Goal: Task Accomplishment & Management: Use online tool/utility

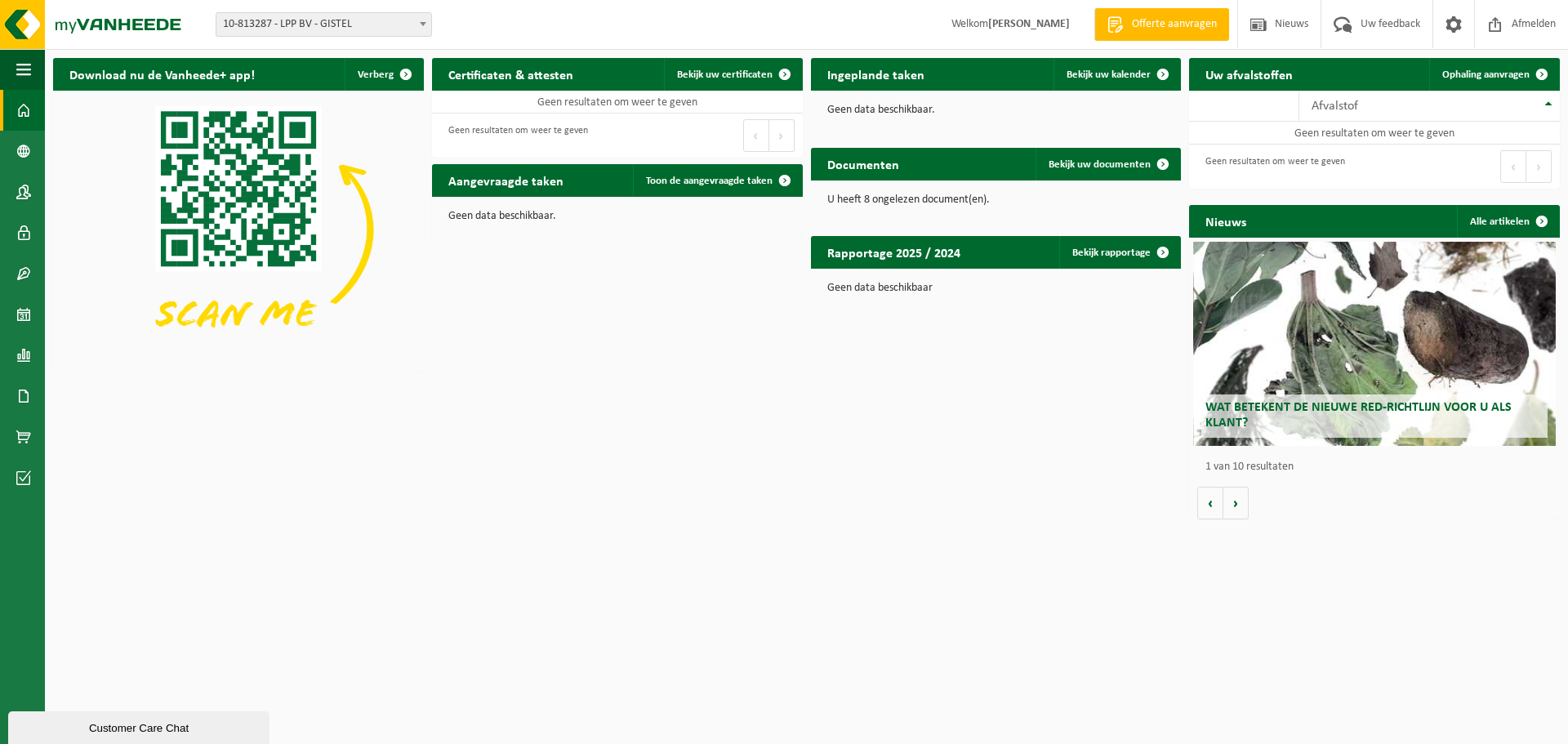
click at [379, 21] on span "10-813287 - LPP BV - GISTEL" at bounding box center [324, 25] width 215 height 23
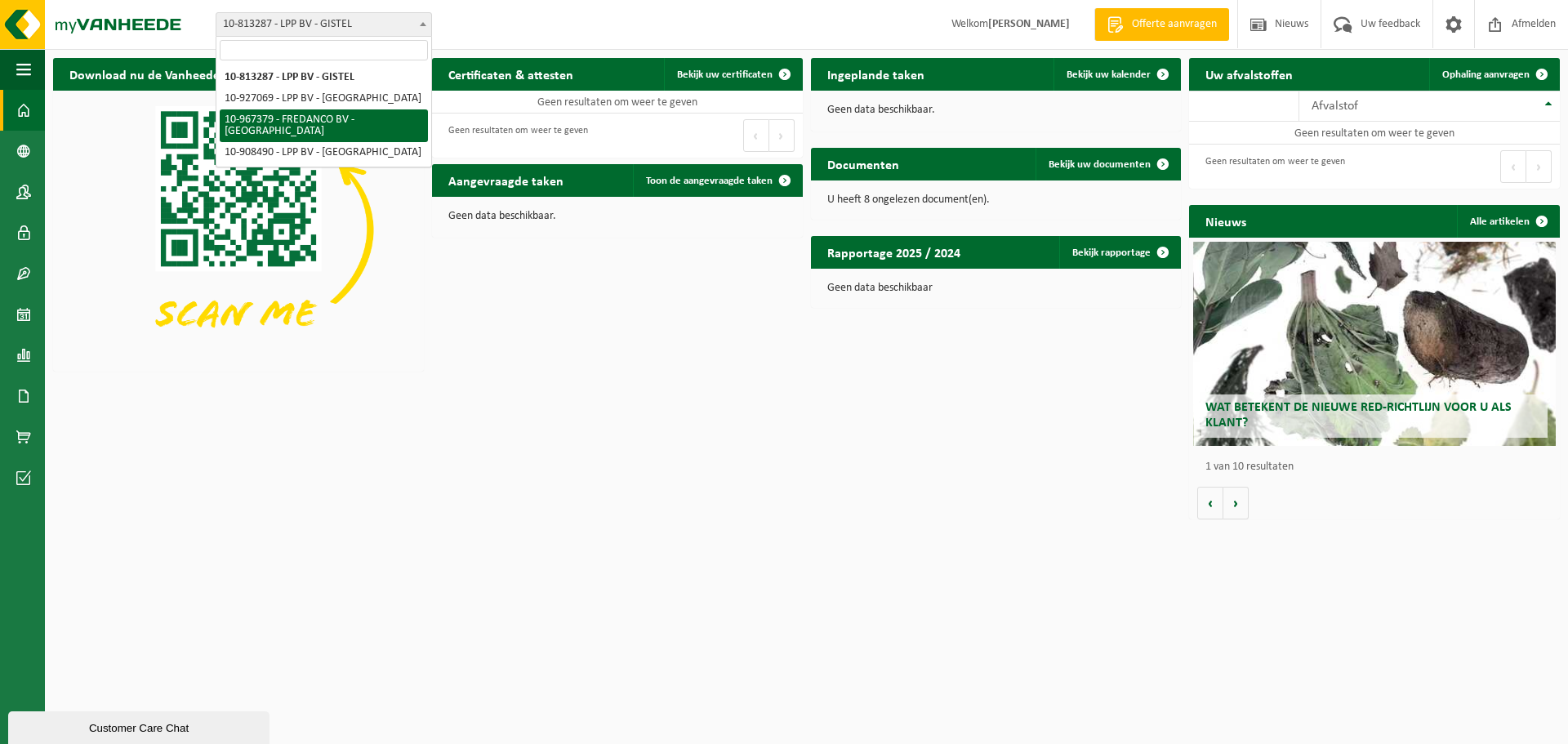
select select "153676"
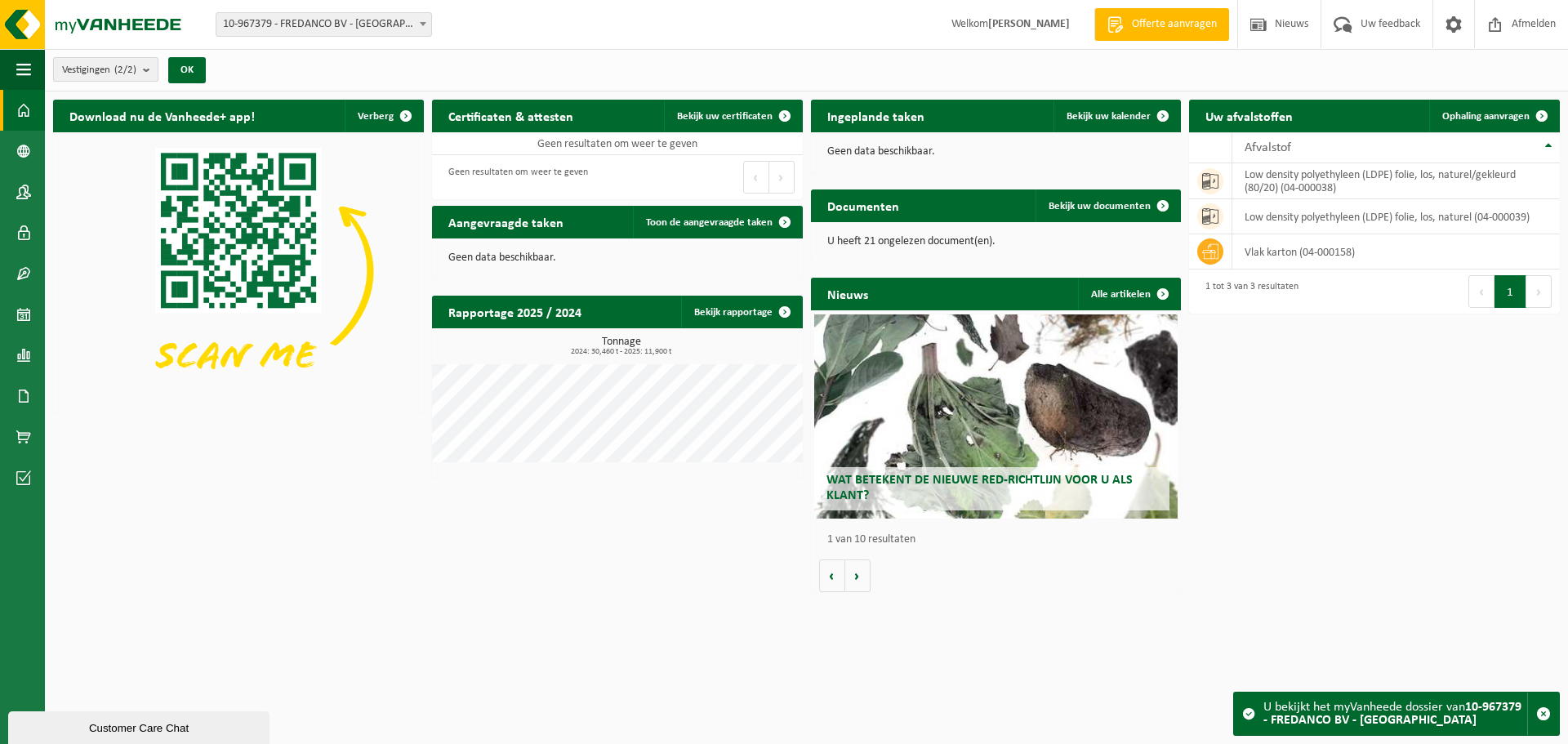
click at [104, 66] on span "Vestigingen (2/2)" at bounding box center [99, 70] width 74 height 25
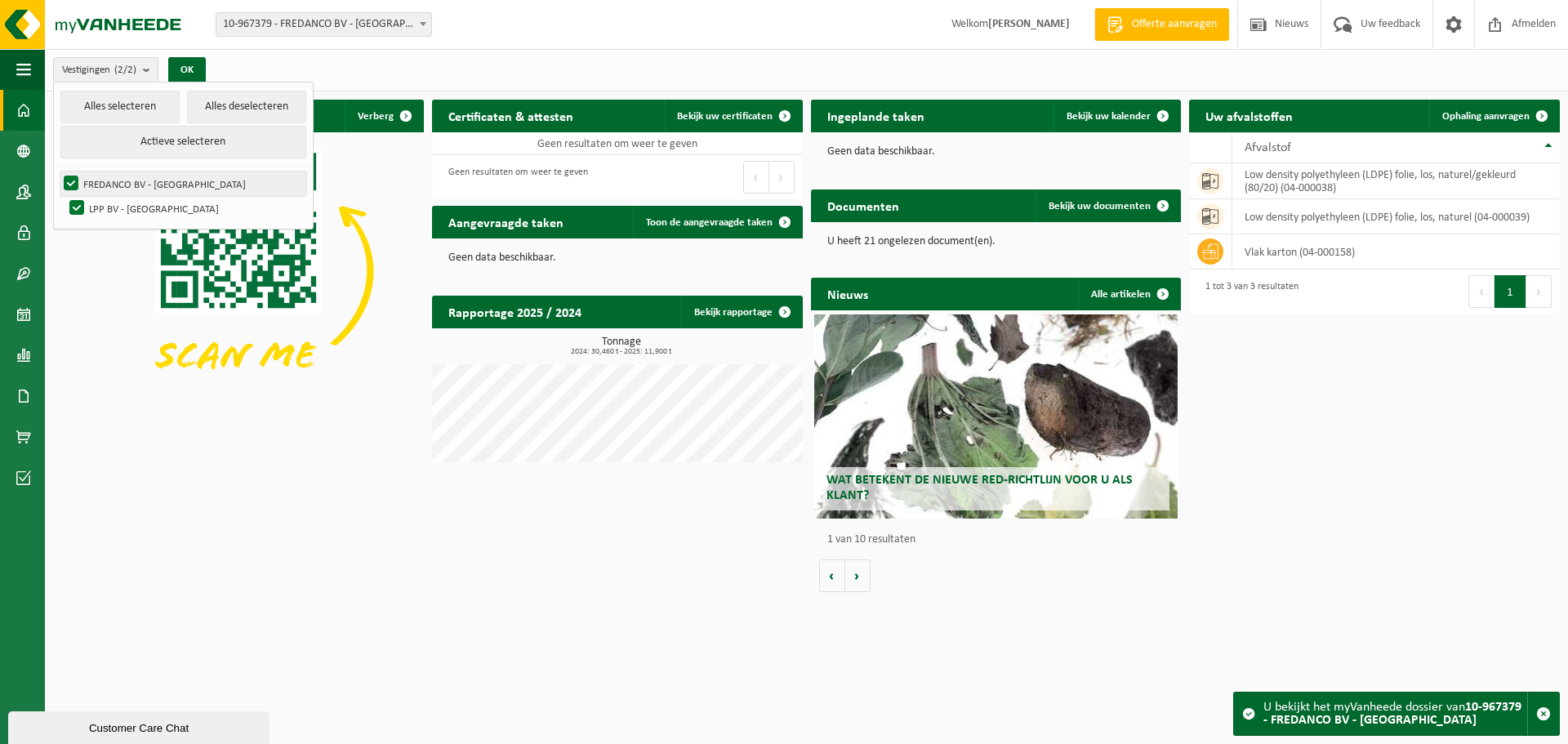
click at [148, 188] on label "FREDANCO BV - [GEOGRAPHIC_DATA]" at bounding box center [183, 184] width 246 height 25
click at [58, 172] on input "FREDANCO BV - [GEOGRAPHIC_DATA]" at bounding box center [57, 171] width 1 height 1
click at [136, 186] on label "FREDANCO BV - [GEOGRAPHIC_DATA]" at bounding box center [183, 184] width 246 height 25
click at [58, 172] on input "FREDANCO BV - [GEOGRAPHIC_DATA]" at bounding box center [57, 171] width 1 height 1
checkbox input "true"
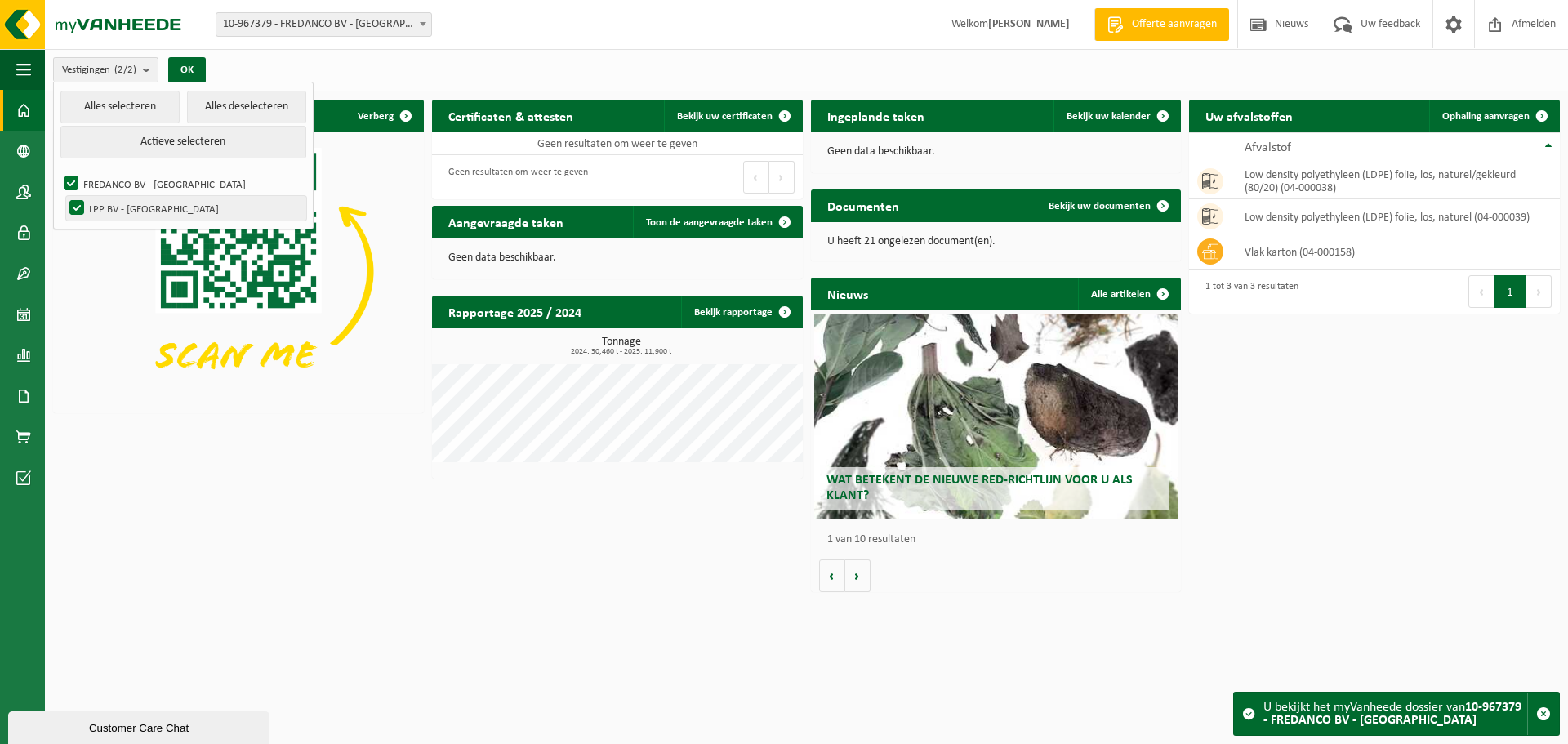
click at [77, 208] on label "LPP BV - [GEOGRAPHIC_DATA]" at bounding box center [186, 208] width 240 height 25
click at [64, 196] on input "LPP BV - [GEOGRAPHIC_DATA]" at bounding box center [63, 195] width 1 height 1
checkbox input "false"
click at [1301, 249] on td "vlak karton (04-000158)" at bounding box center [1396, 252] width 328 height 35
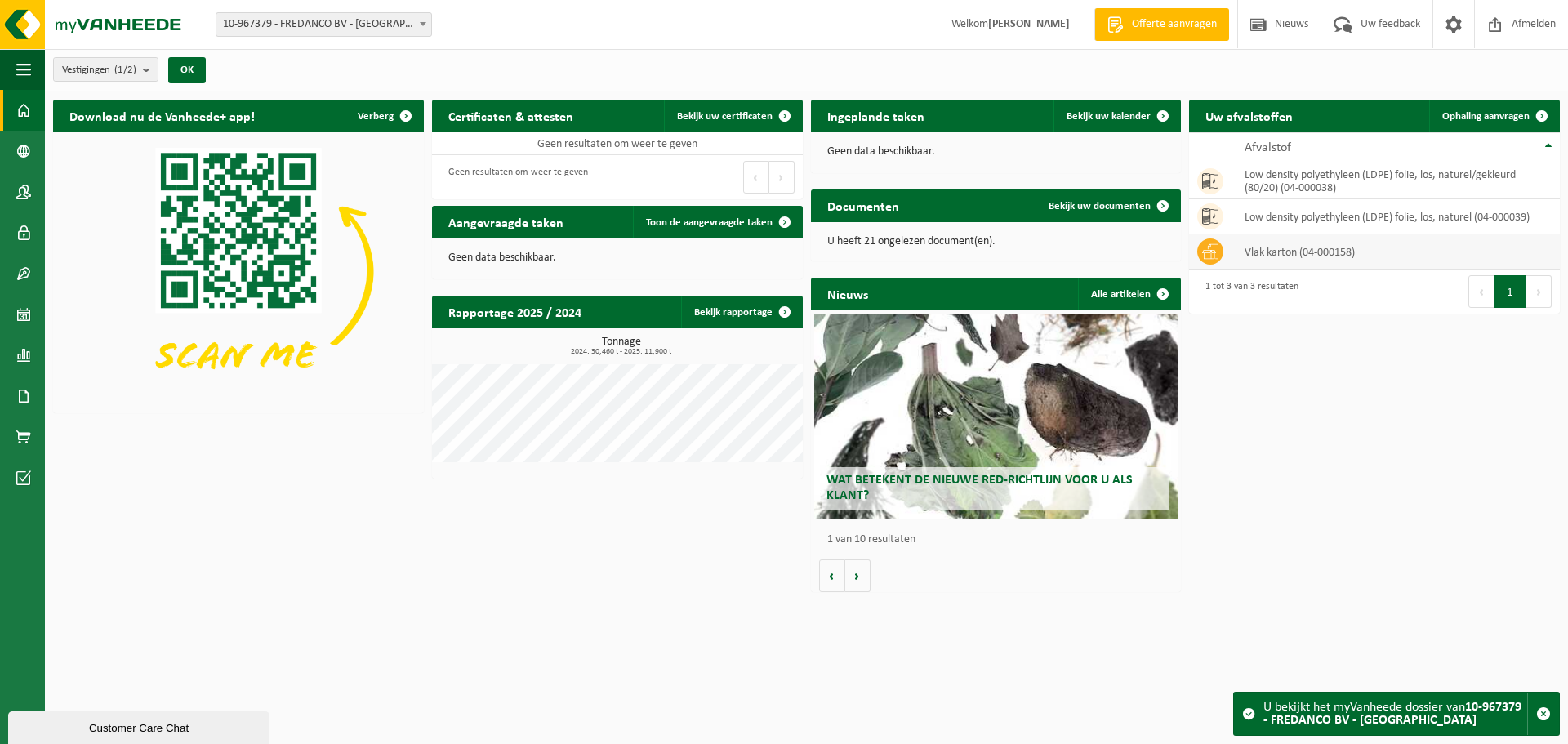
click at [1252, 249] on td "vlak karton (04-000158)" at bounding box center [1396, 252] width 328 height 35
click at [1204, 249] on icon at bounding box center [1210, 252] width 16 height 16
click at [1298, 255] on td "vlak karton (04-000158)" at bounding box center [1396, 252] width 328 height 35
click at [1505, 111] on span "Ophaling aanvragen" at bounding box center [1485, 116] width 87 height 11
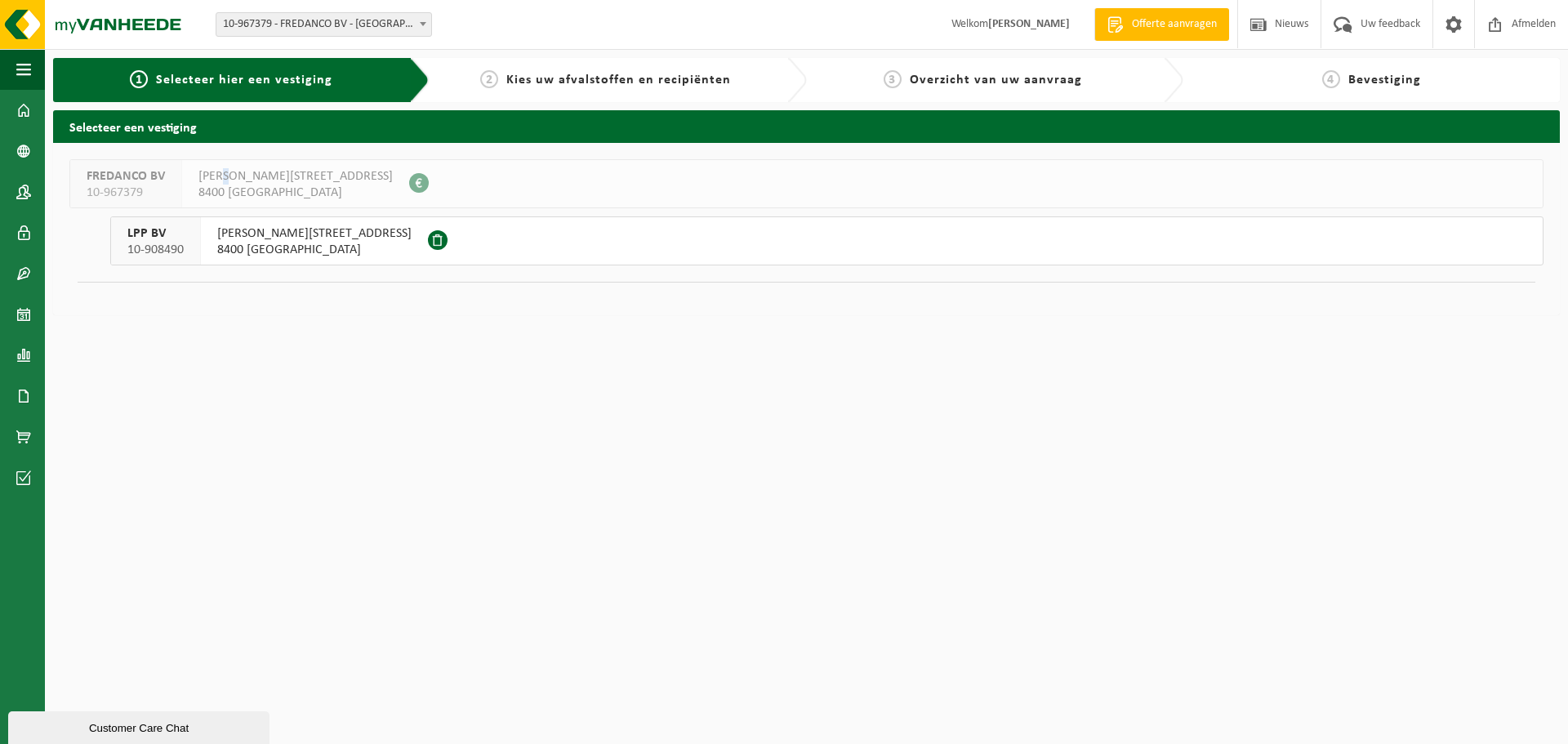
click at [229, 162] on div "JOHN CORDIERLAAN 21 8400 OOSTENDE 0775.880.234" at bounding box center [296, 184] width 227 height 47
click at [222, 182] on span "JOHN CORDIERLAAN 21" at bounding box center [296, 177] width 195 height 16
click at [151, 188] on span "10-967379" at bounding box center [126, 193] width 78 height 16
click at [188, 236] on div "LPP BV 10-908490" at bounding box center [156, 241] width 90 height 47
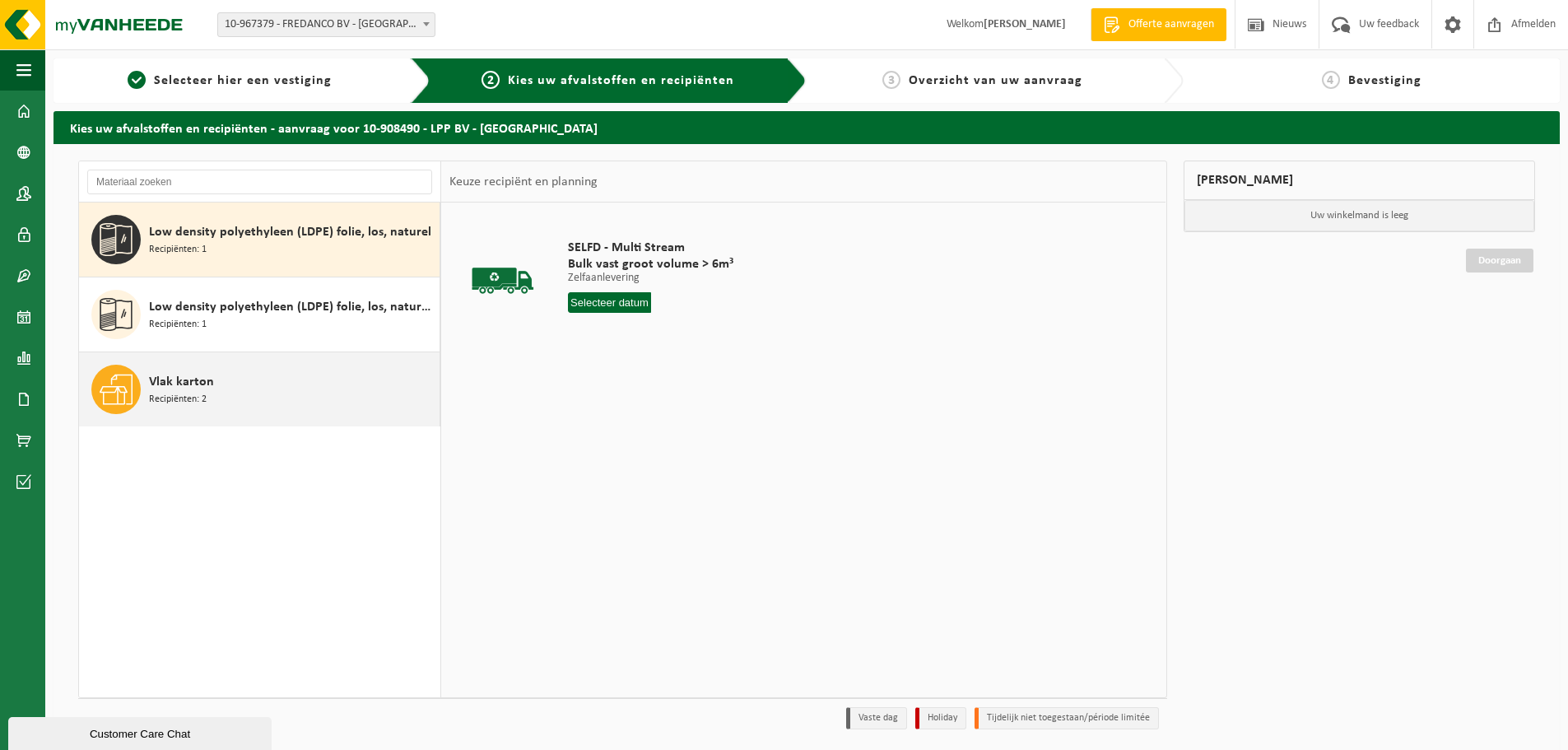
click at [199, 387] on span "Vlak karton" at bounding box center [181, 382] width 65 height 20
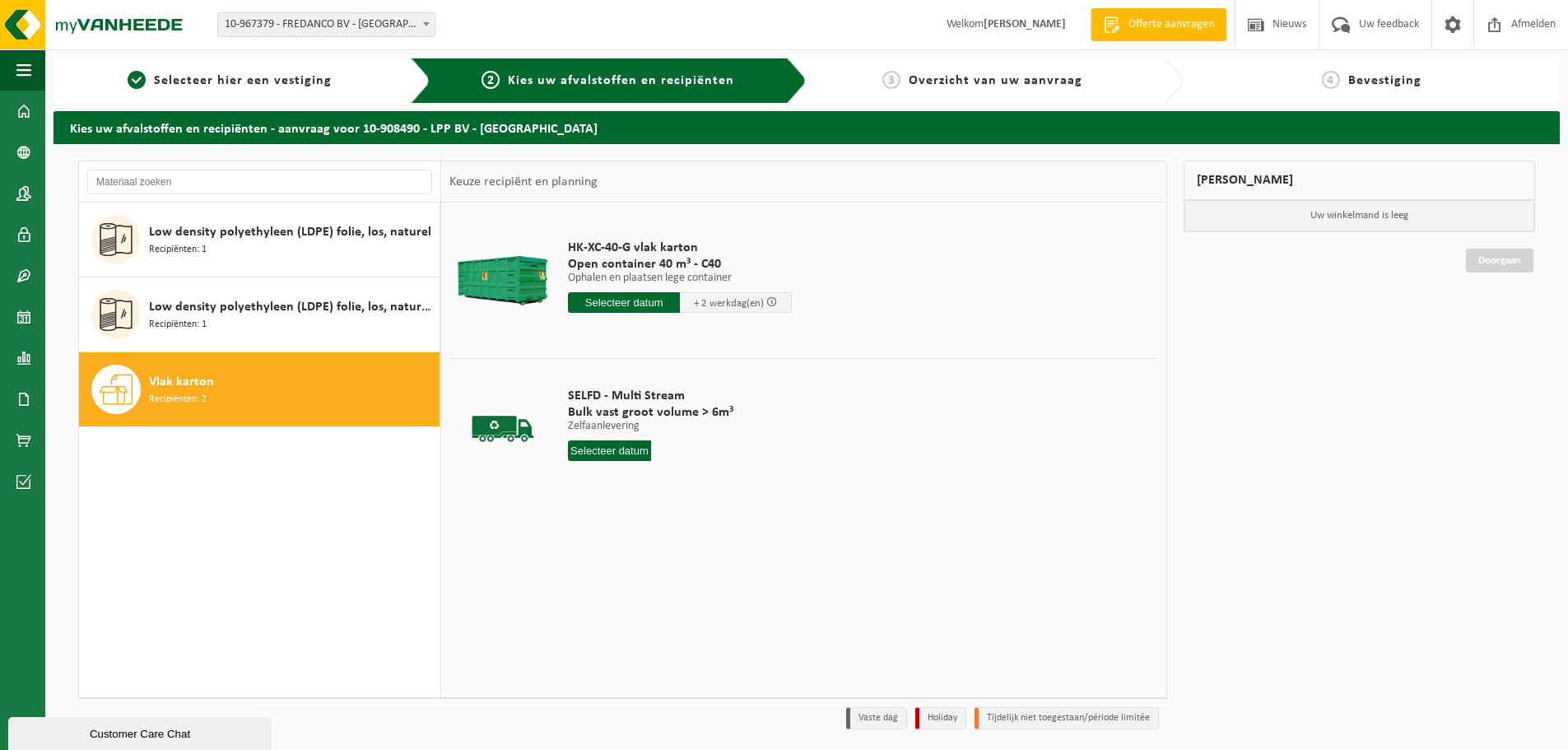
click at [644, 303] on input "text" at bounding box center [624, 302] width 112 height 21
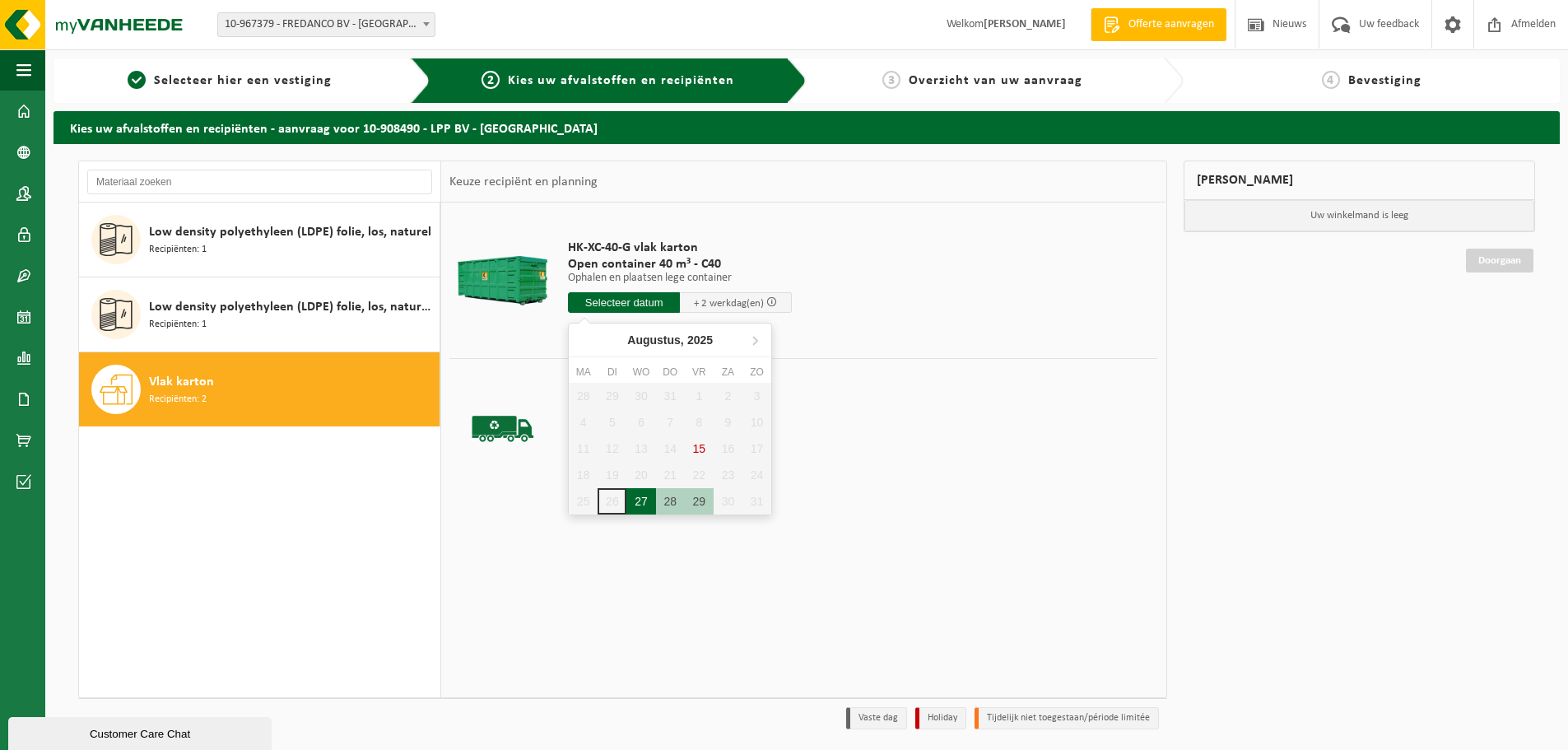
click at [637, 503] on div "27" at bounding box center [640, 501] width 29 height 26
type input "Van 2025-08-27"
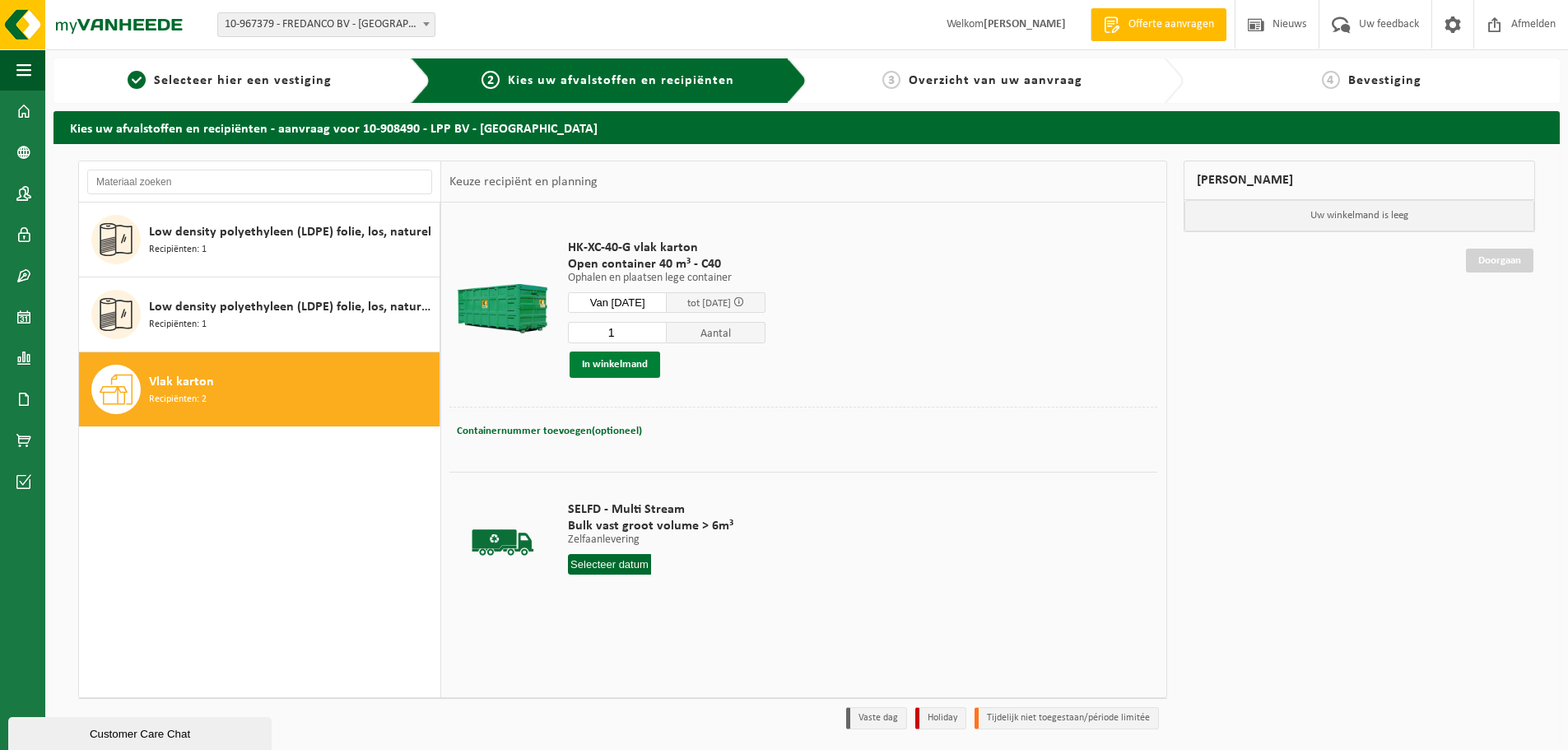
click at [611, 367] on button "In winkelmand" at bounding box center [615, 365] width 91 height 26
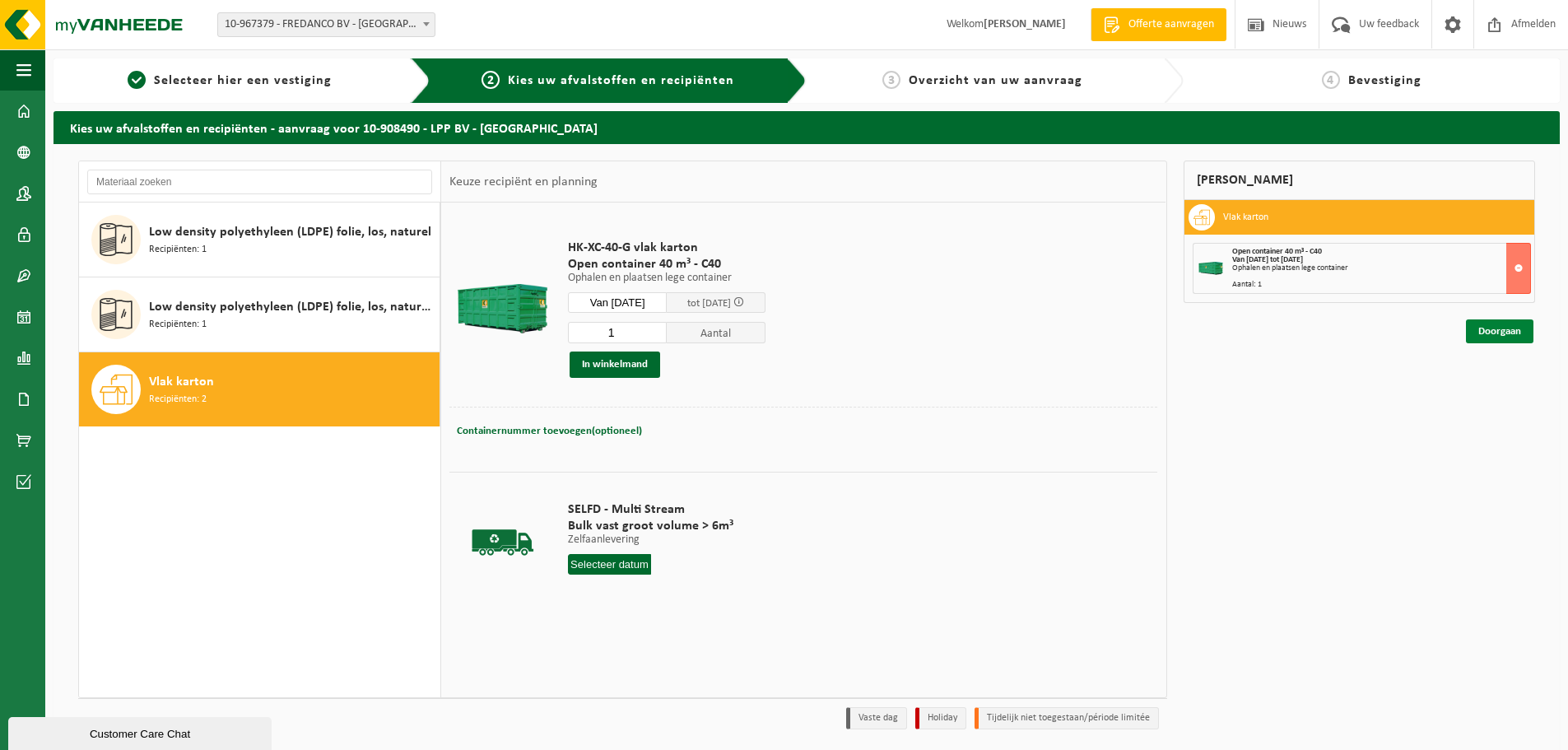
click at [1498, 323] on link "Doorgaan" at bounding box center [1500, 331] width 68 height 24
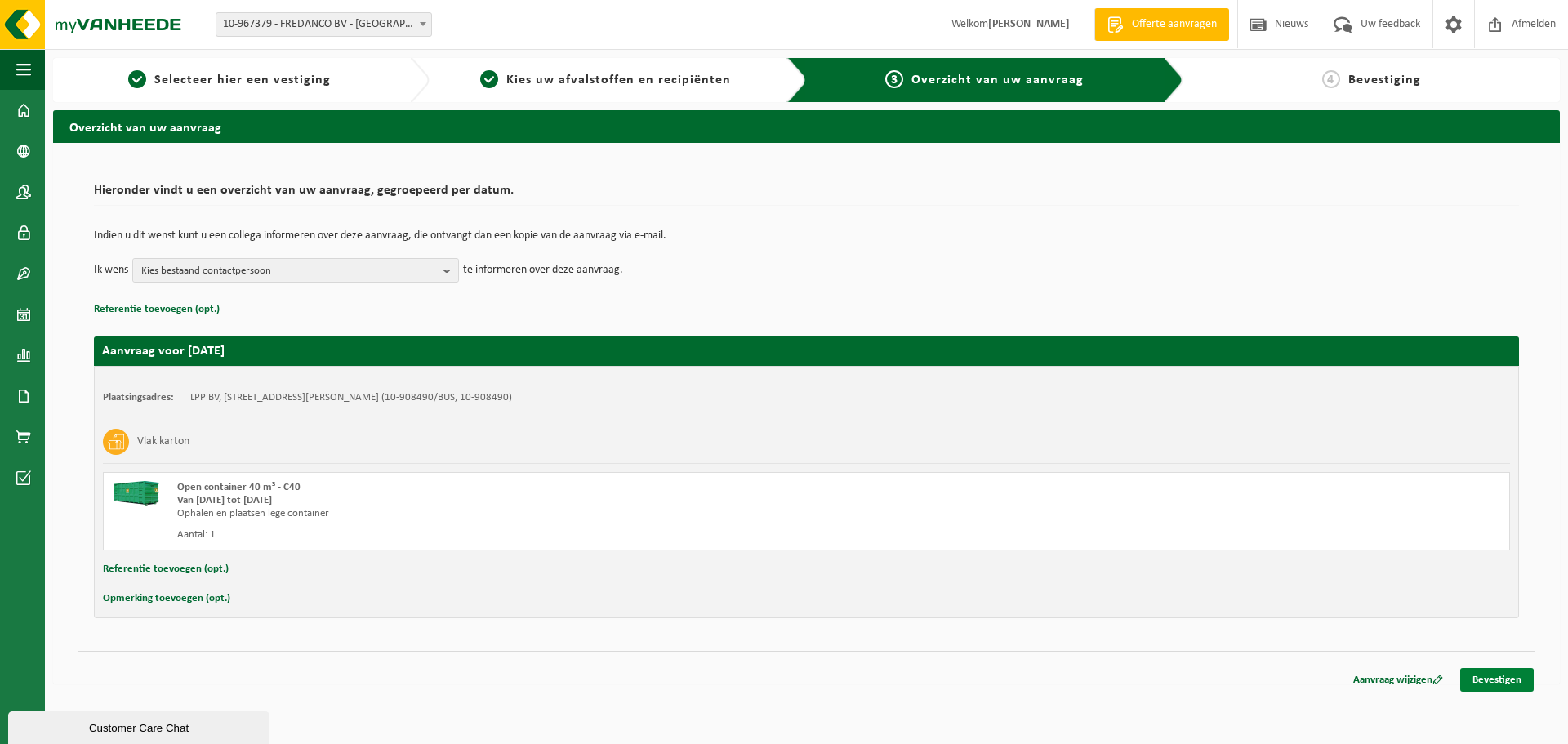
click at [1493, 675] on link "Bevestigen" at bounding box center [1497, 679] width 74 height 24
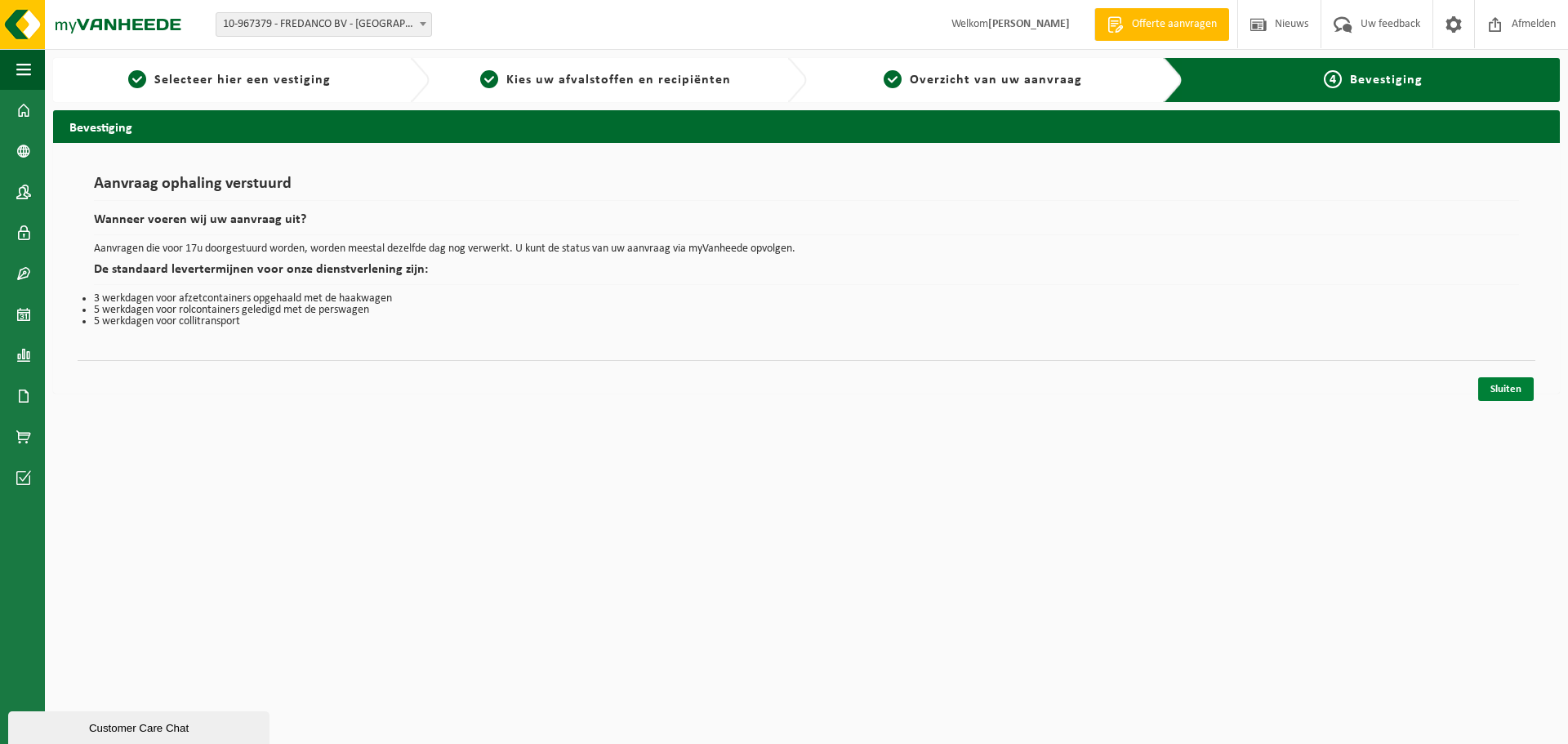
click at [1494, 394] on link "Sluiten" at bounding box center [1506, 389] width 56 height 24
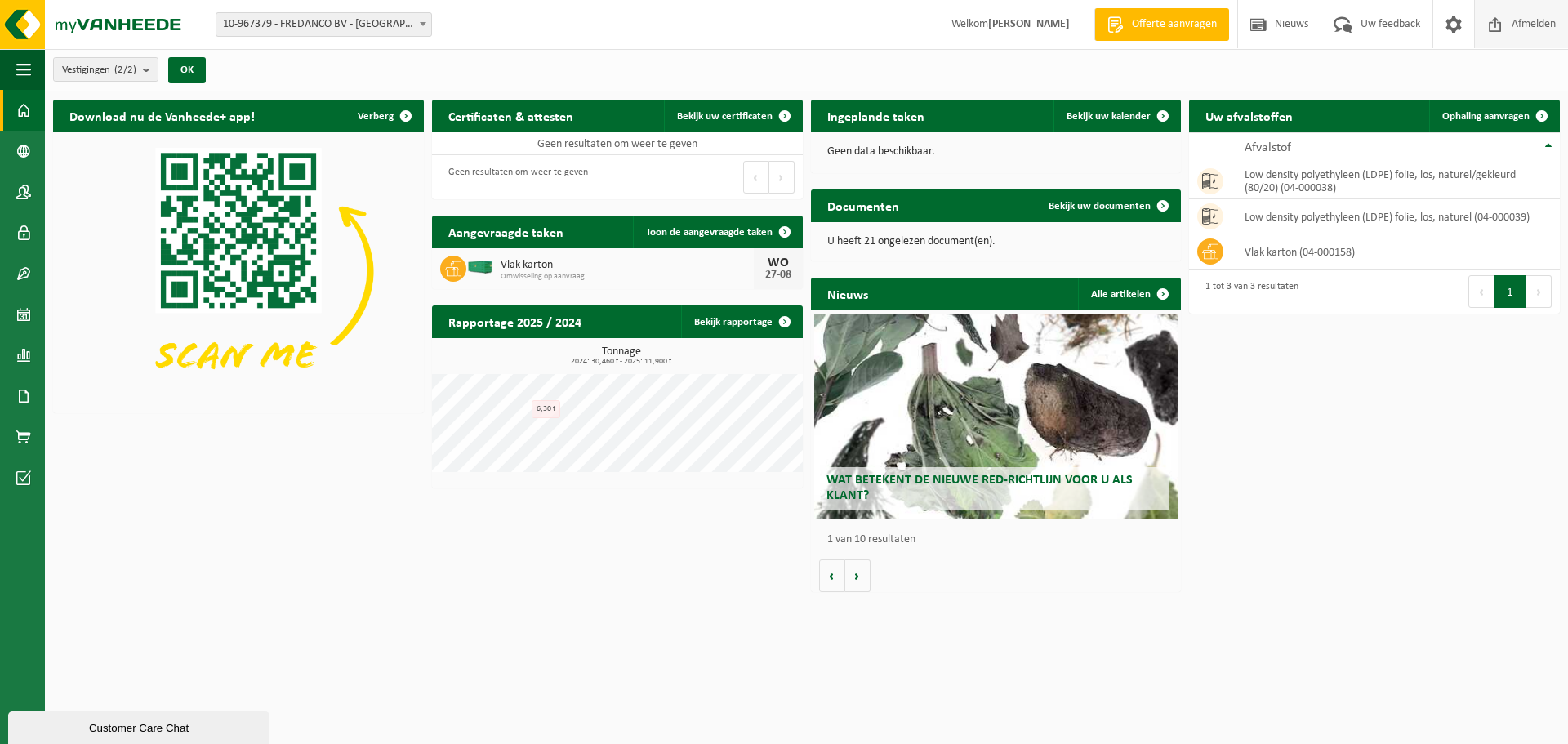
click at [1515, 25] on span "Afmelden" at bounding box center [1534, 24] width 52 height 48
